Goal: Task Accomplishment & Management: Manage account settings

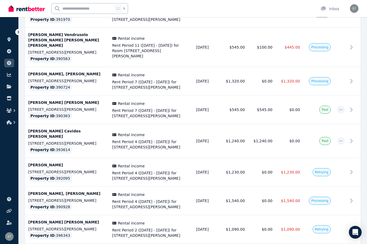
scroll to position [1366, 0]
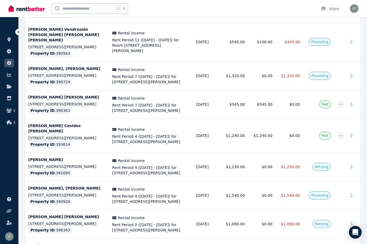
click at [358, 239] on div "Open Intercom Messenger" at bounding box center [355, 232] width 14 height 14
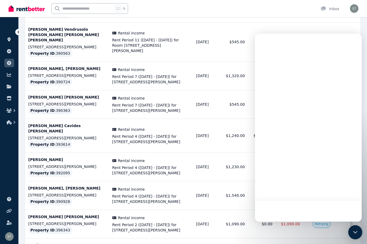
scroll to position [0, 0]
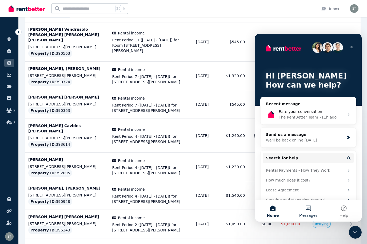
click at [309, 211] on button "Messages" at bounding box center [308, 210] width 35 height 21
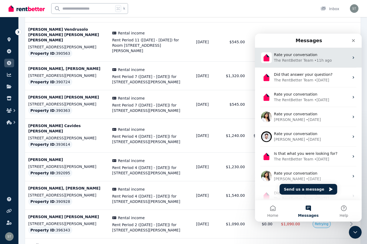
click at [300, 56] on span "Rate your conversation" at bounding box center [295, 55] width 43 height 4
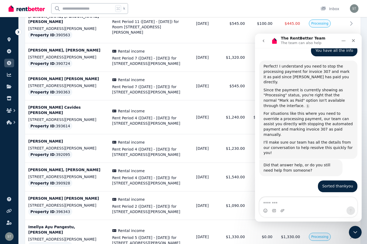
scroll to position [910, 0]
click at [295, 203] on textarea "Message…" at bounding box center [309, 201] width 98 height 9
type textarea "*"
type textarea "**********"
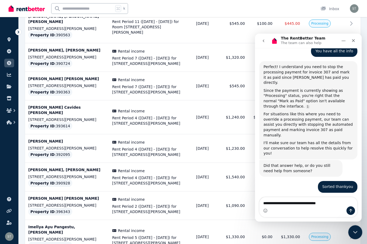
click at [355, 233] on icon "Close Intercom Messenger" at bounding box center [354, 231] width 6 height 6
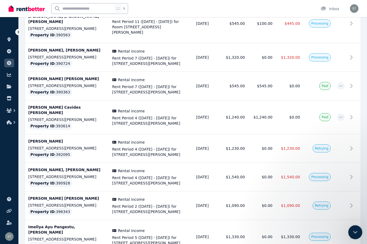
scroll to position [1354, 0]
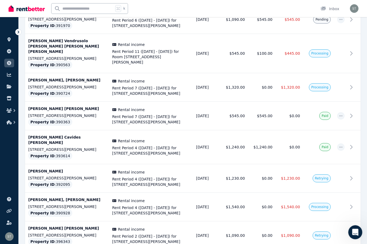
click at [355, 232] on icon "Open Intercom Messenger" at bounding box center [354, 231] width 9 height 9
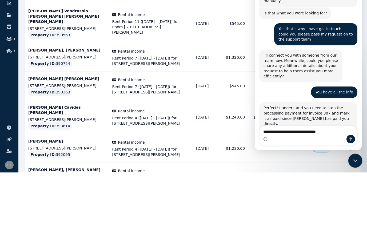
scroll to position [910, 0]
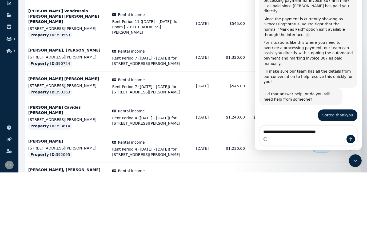
click at [337, 130] on textarea "**********" at bounding box center [309, 130] width 98 height 9
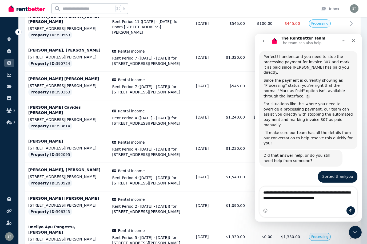
scroll to position [921, 0]
type textarea "**********"
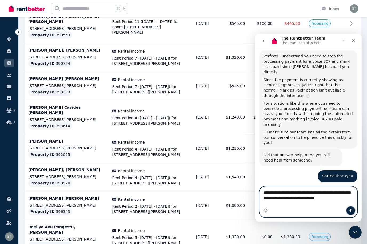
click at [350, 210] on icon "Send a message…" at bounding box center [351, 210] width 4 height 4
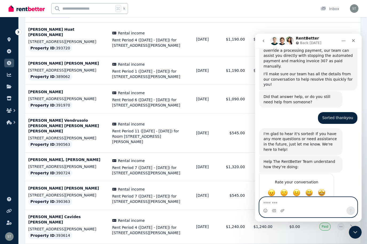
scroll to position [982, 0]
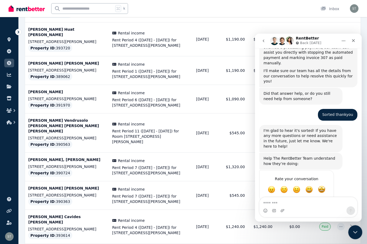
click at [356, 233] on icon "Close Intercom Messenger" at bounding box center [354, 231] width 6 height 6
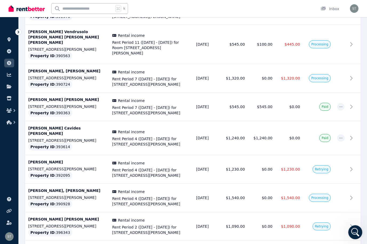
scroll to position [1366, 0]
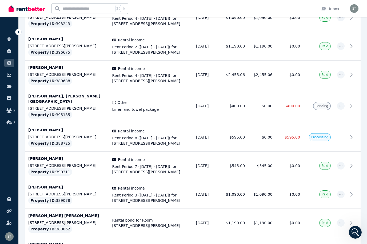
scroll to position [855, 0]
click at [62, 128] on p "[PERSON_NAME]" at bounding box center [67, 130] width 78 height 5
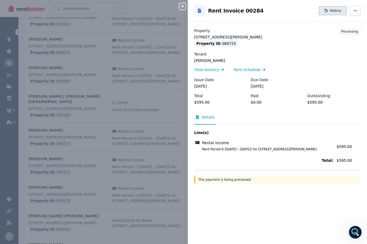
click at [333, 10] on button "History" at bounding box center [333, 10] width 28 height 9
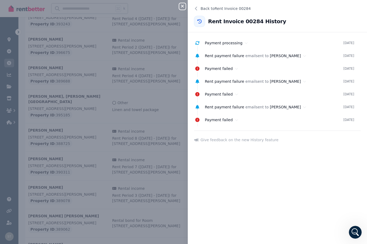
click at [180, 9] on button "Close panel" at bounding box center [182, 6] width 6 height 6
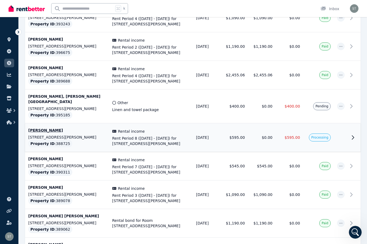
click at [71, 128] on p "[PERSON_NAME]" at bounding box center [67, 130] width 78 height 5
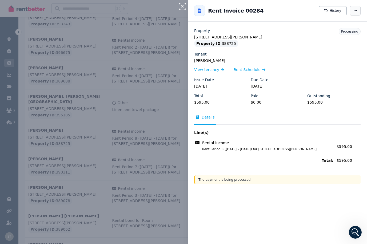
click at [360, 8] on span "button" at bounding box center [355, 11] width 11 height 10
click at [353, 231] on icon "Open Intercom Messenger" at bounding box center [354, 231] width 9 height 9
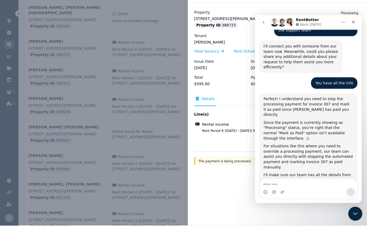
scroll to position [982, 0]
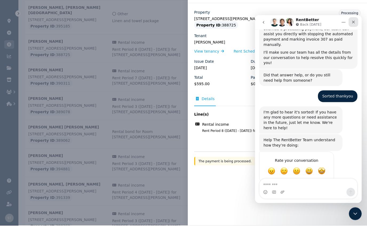
click at [356, 20] on div "Close" at bounding box center [354, 22] width 10 height 10
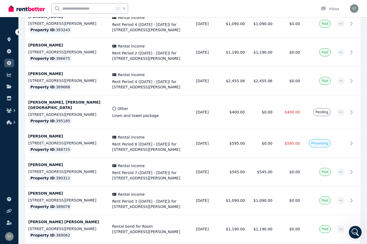
scroll to position [849, 0]
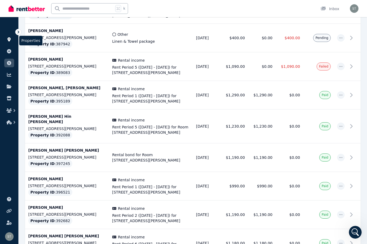
click at [9, 42] on link at bounding box center [9, 39] width 10 height 9
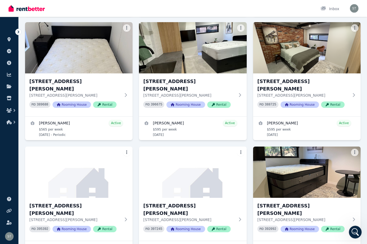
scroll to position [333, 0]
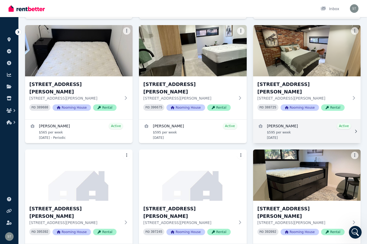
click at [317, 120] on link "View details for Kyeisha Macgregor Taylor" at bounding box center [307, 131] width 108 height 23
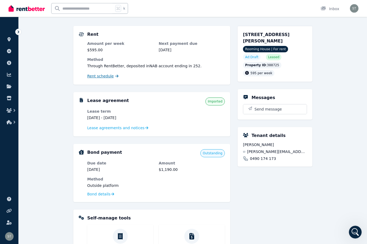
scroll to position [43, 0]
click at [100, 77] on span "Rent schedule" at bounding box center [100, 75] width 26 height 5
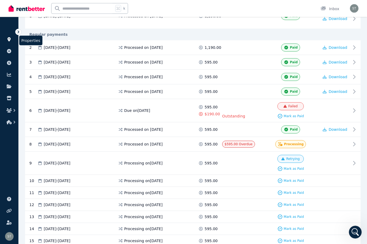
scroll to position [131, 0]
click at [13, 35] on link at bounding box center [9, 39] width 10 height 9
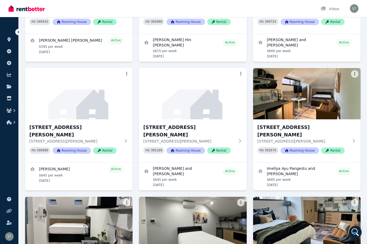
scroll to position [1322, 0]
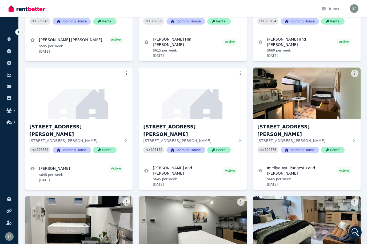
click at [83, 195] on img at bounding box center [78, 222] width 113 height 54
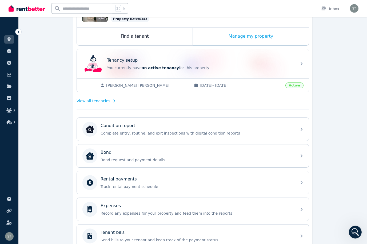
scroll to position [83, 0]
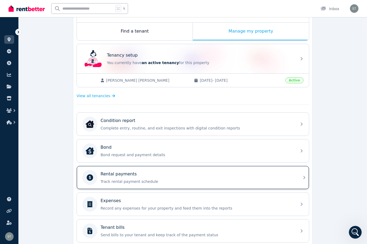
click at [180, 180] on p "Track rental payment schedule" at bounding box center [197, 181] width 193 height 5
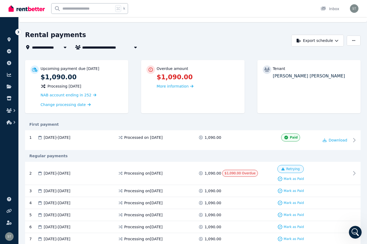
scroll to position [10, 0]
click at [293, 178] on span "Mark as Paid" at bounding box center [294, 179] width 20 height 4
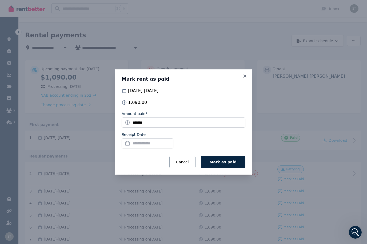
click at [154, 148] on input "Receipt Date" at bounding box center [148, 143] width 52 height 10
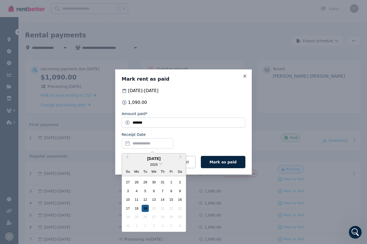
click at [146, 212] on div "19" at bounding box center [145, 208] width 7 height 7
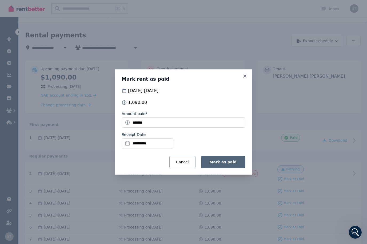
click at [227, 164] on span "Mark as paid" at bounding box center [223, 162] width 27 height 4
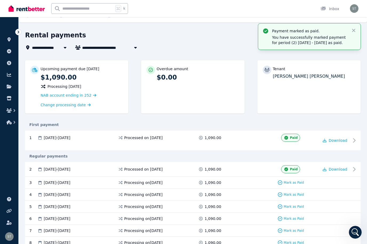
scroll to position [0, 0]
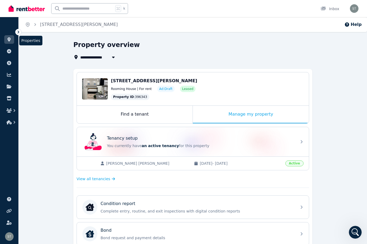
click at [9, 38] on icon at bounding box center [8, 39] width 3 height 4
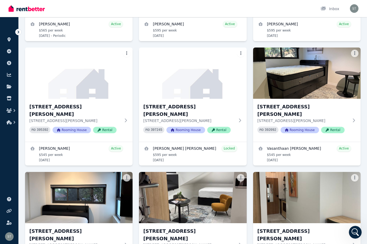
scroll to position [435, 0]
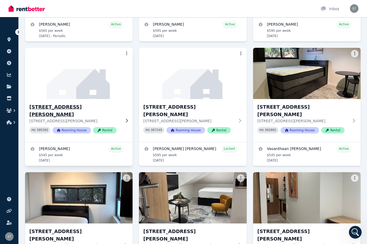
click at [89, 53] on img at bounding box center [78, 73] width 113 height 54
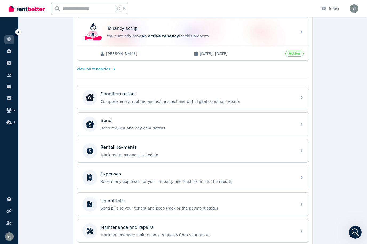
scroll to position [140, 0]
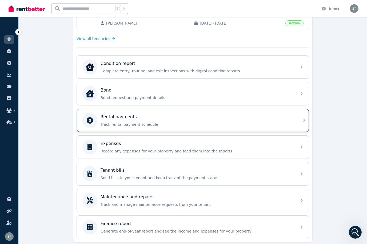
click at [195, 117] on div "Rental payments" at bounding box center [197, 117] width 193 height 6
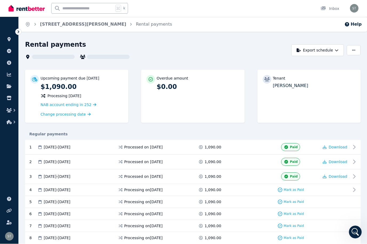
scroll to position [0, 0]
click at [355, 188] on icon at bounding box center [356, 190] width 2 height 4
click at [294, 177] on span "Paid" at bounding box center [294, 176] width 8 height 4
click at [180, 162] on div "Processed on [DATE]" at bounding box center [158, 162] width 81 height 8
